Goal: Information Seeking & Learning: Compare options

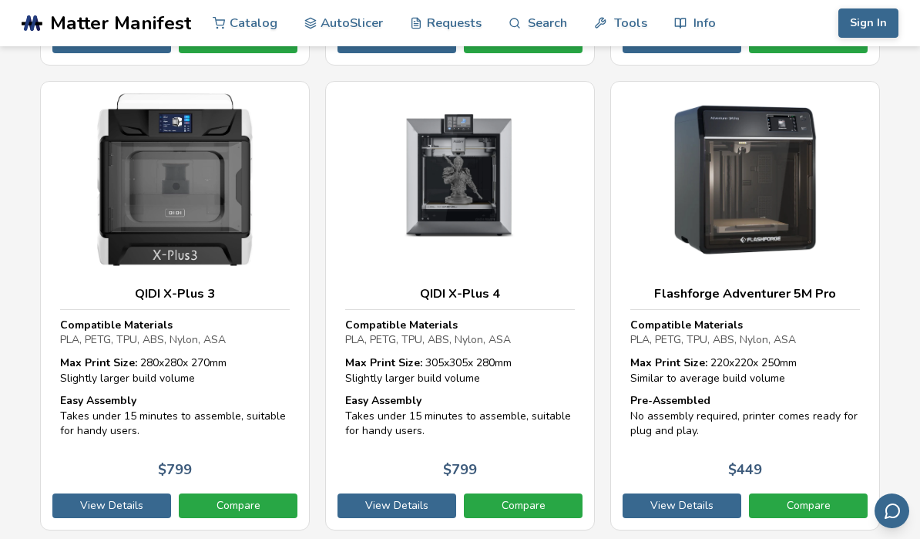
scroll to position [11562, 0]
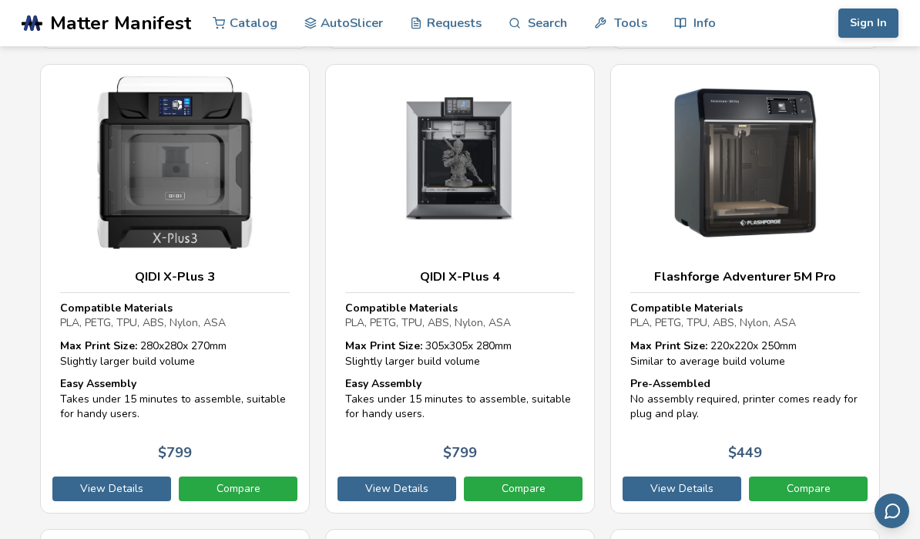
click at [821, 476] on link "Compare" at bounding box center [808, 488] width 119 height 25
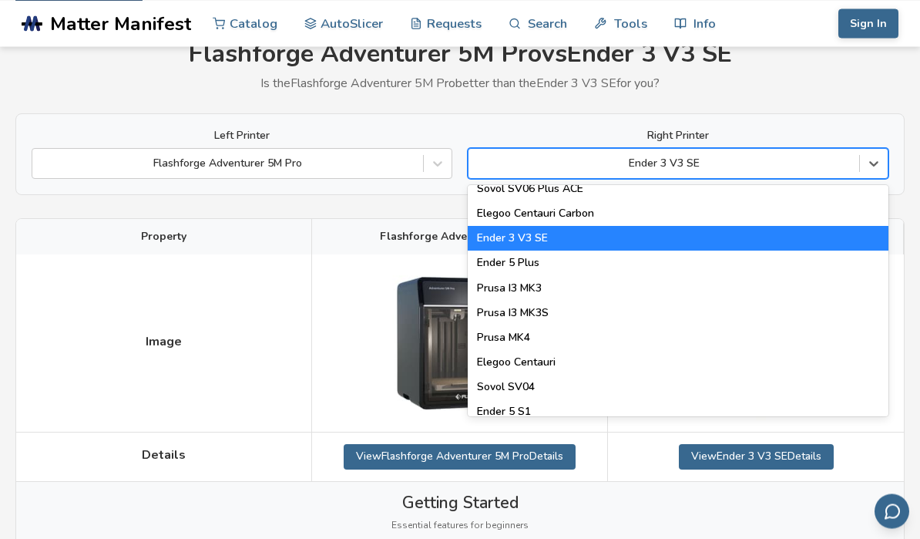
scroll to position [478, 0]
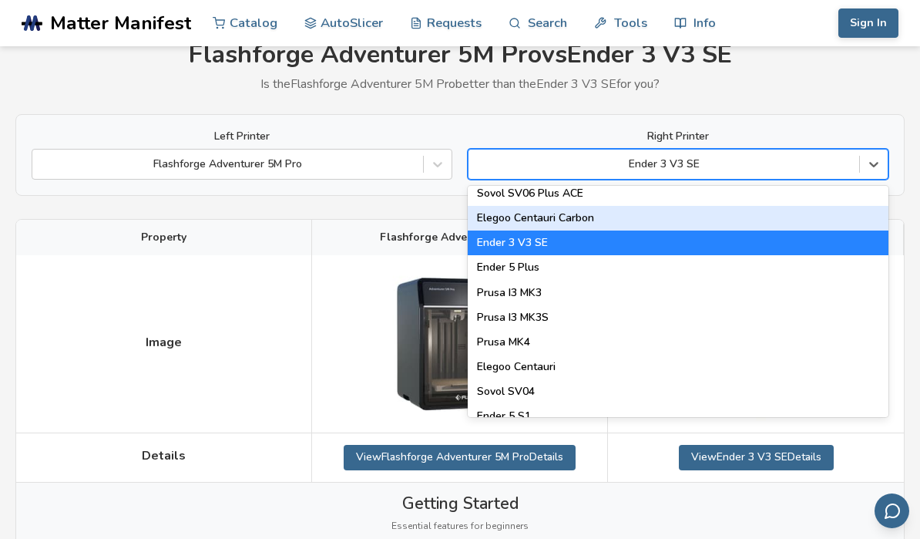
click at [805, 213] on div "Elegoo Centauri Carbon" at bounding box center [678, 218] width 421 height 25
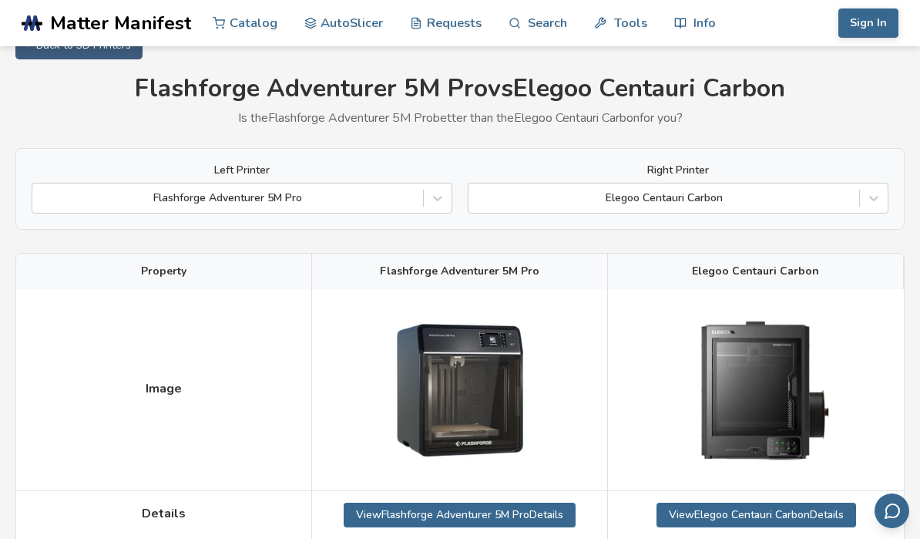
scroll to position [193, 0]
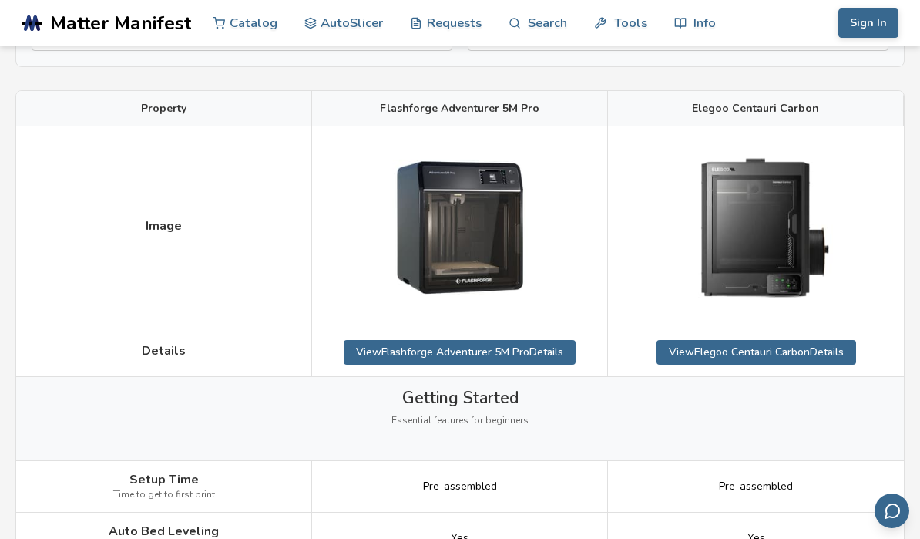
click at [778, 345] on link "View Elegoo Centauri Carbon Details" at bounding box center [757, 352] width 200 height 25
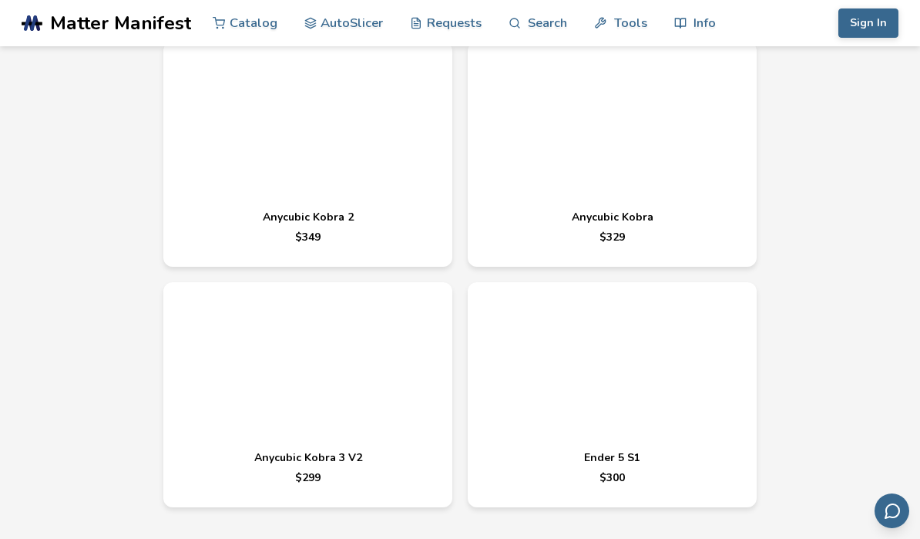
scroll to position [6174, 0]
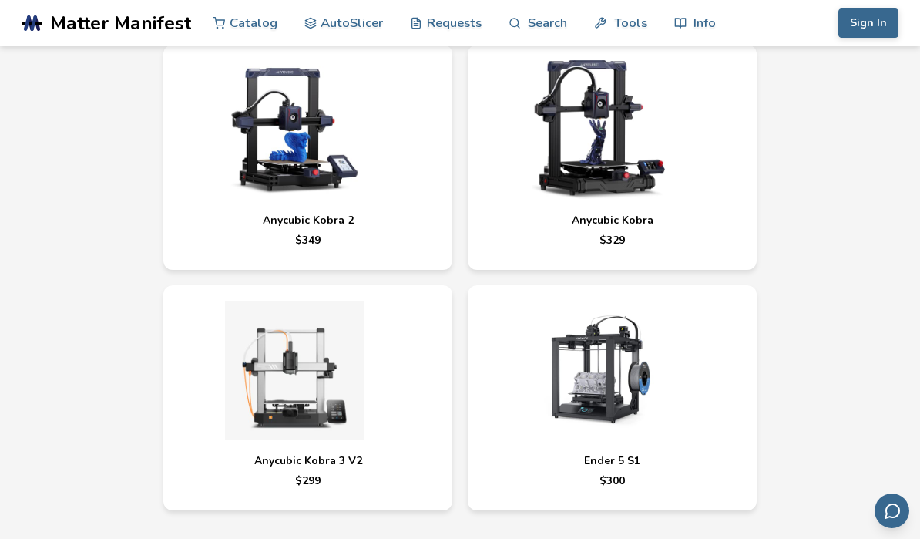
click at [692, 301] on img at bounding box center [598, 370] width 231 height 139
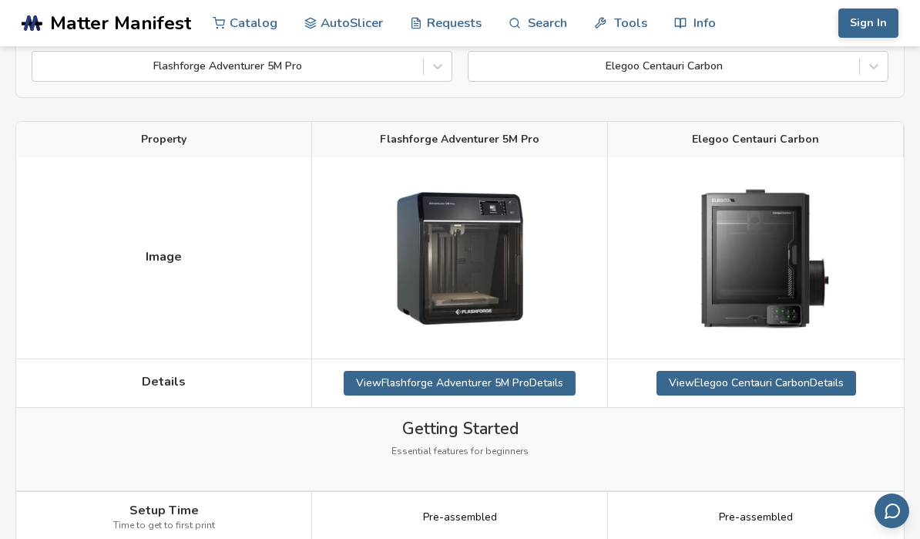
scroll to position [163, 0]
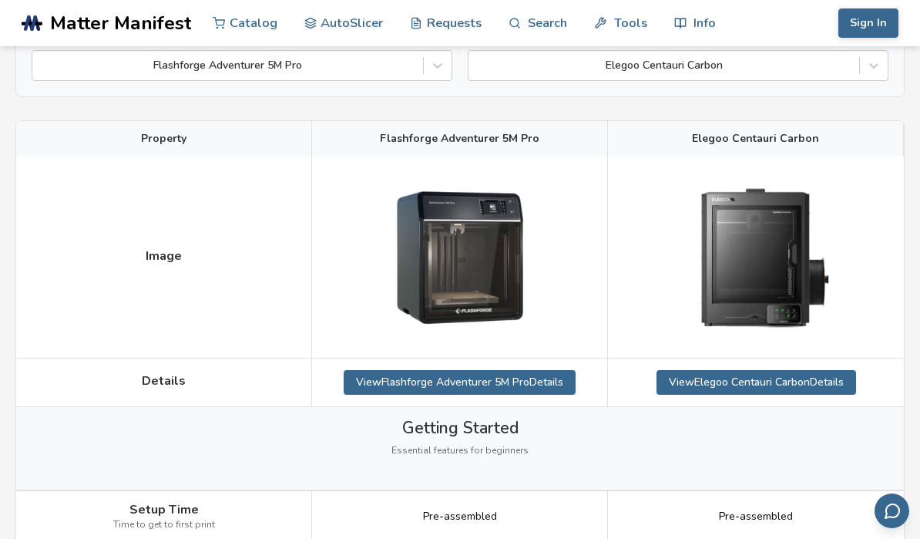
click at [541, 385] on link "View Flashforge Adventurer 5M Pro Details" at bounding box center [460, 382] width 232 height 25
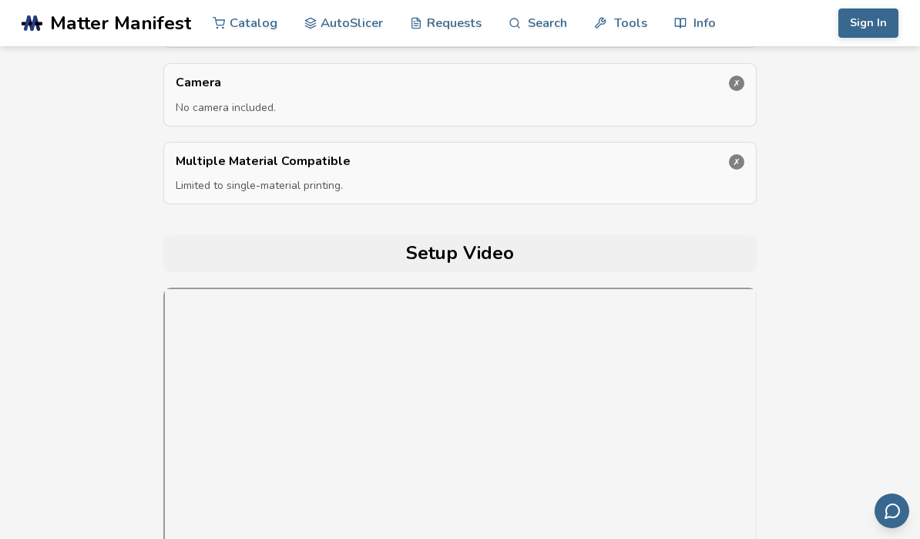
scroll to position [5217, 0]
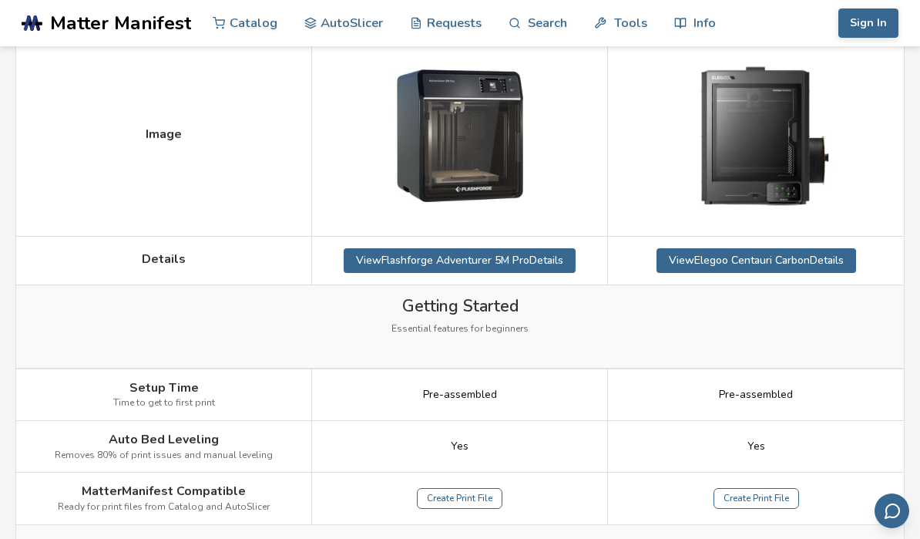
scroll to position [245, 0]
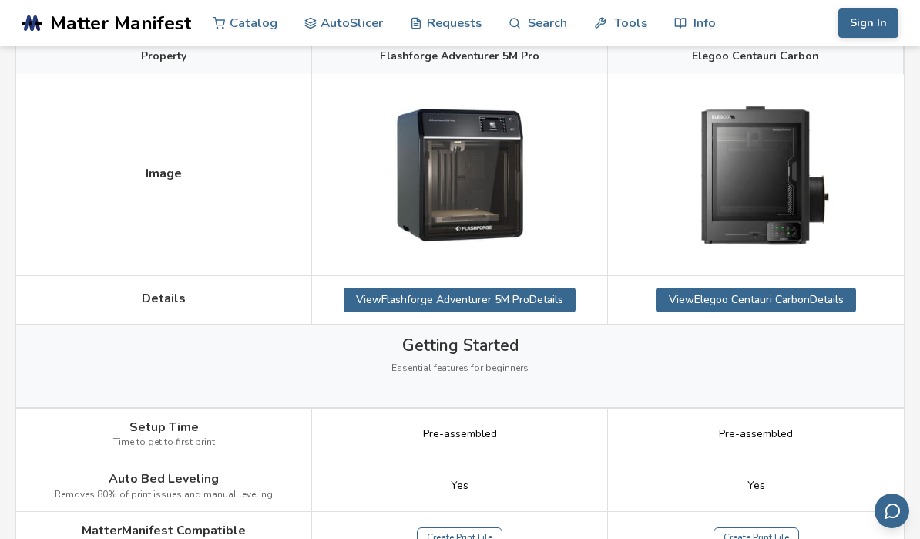
click at [833, 297] on link "View Elegoo Centauri Carbon Details" at bounding box center [757, 299] width 200 height 25
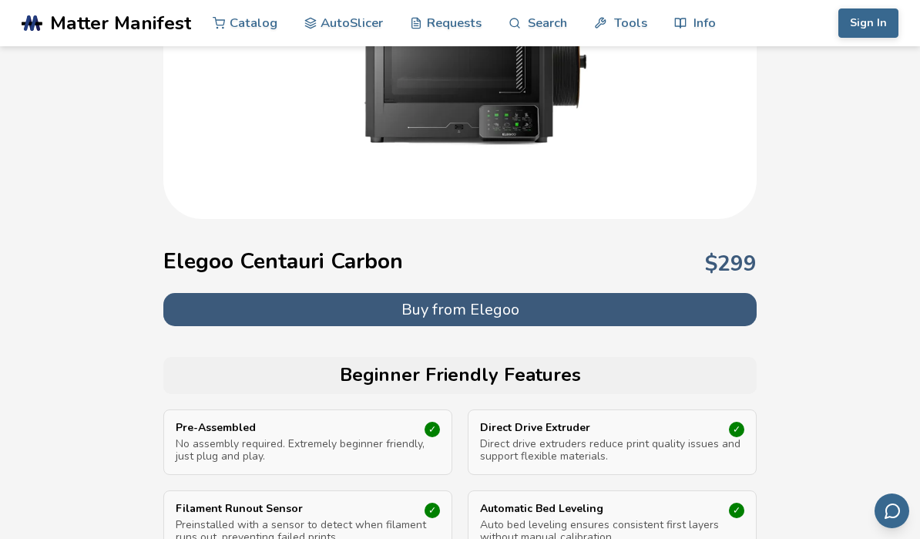
scroll to position [276, 0]
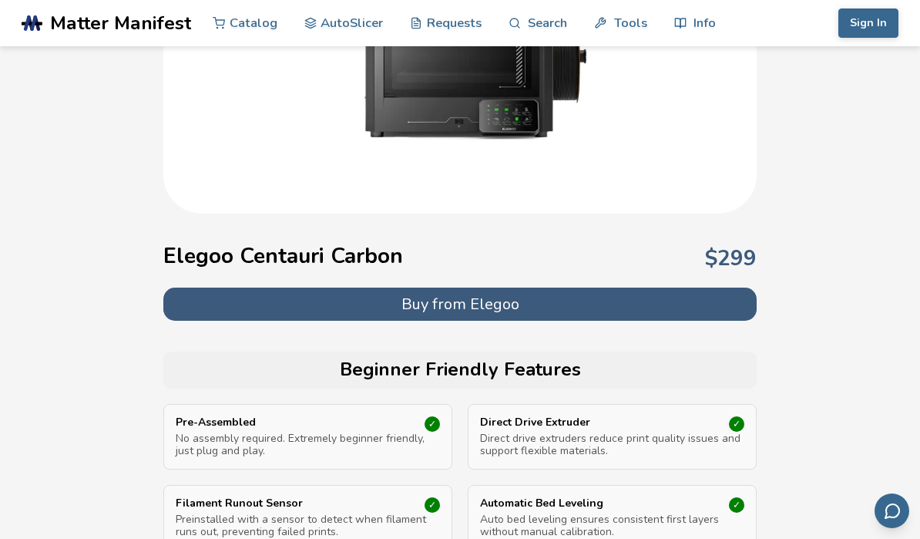
click at [613, 307] on button "Buy from Elegoo" at bounding box center [459, 303] width 593 height 33
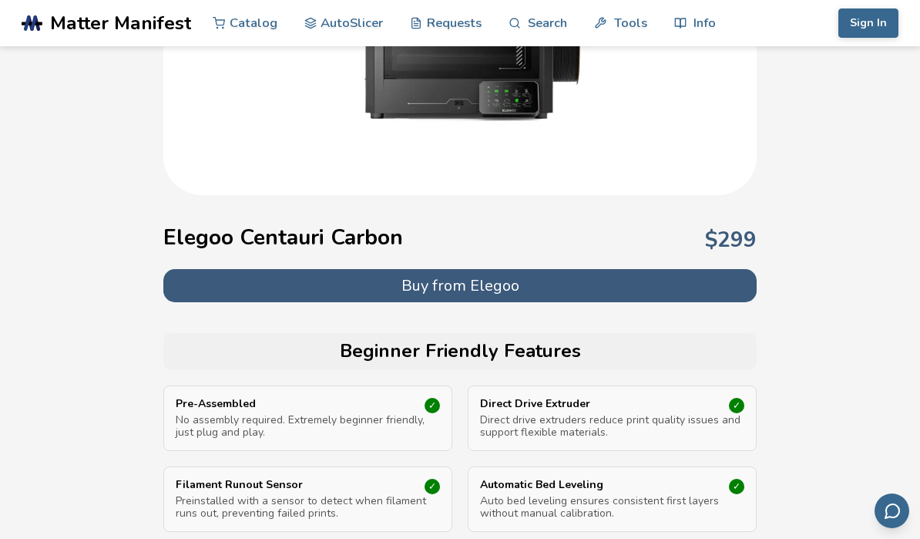
scroll to position [0, 0]
